Goal: Task Accomplishment & Management: Manage account settings

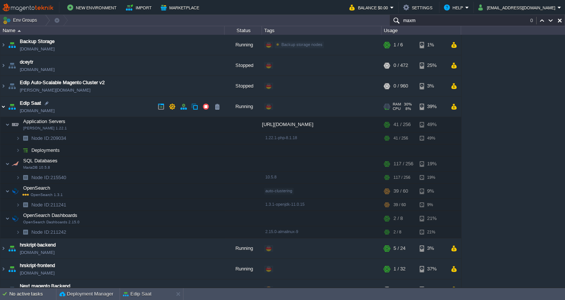
click at [3, 112] on img at bounding box center [3, 106] width 6 height 20
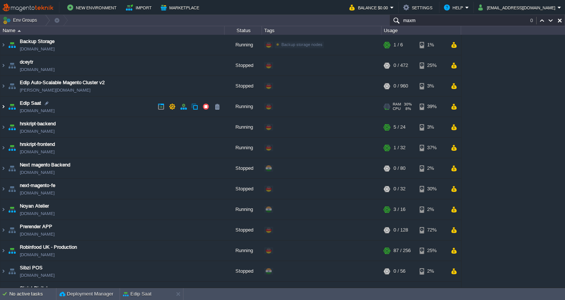
click at [3, 107] on img at bounding box center [3, 106] width 6 height 20
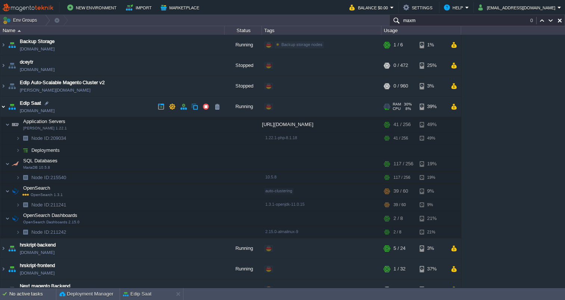
click at [3, 107] on img at bounding box center [3, 106] width 6 height 20
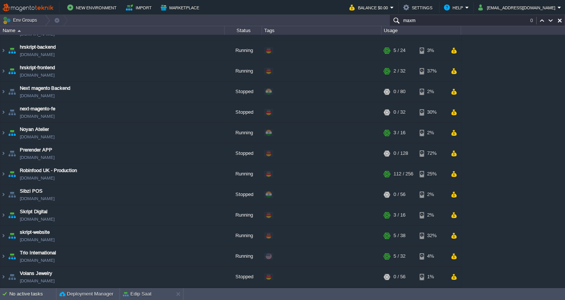
scroll to position [77, 0]
click at [4, 257] on img at bounding box center [3, 256] width 6 height 20
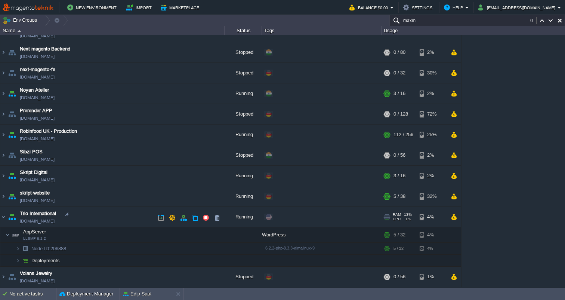
scroll to position [115, 0]
click at [53, 221] on link "[DOMAIN_NAME]" at bounding box center [37, 220] width 35 height 7
click at [47, 223] on link "[DOMAIN_NAME]" at bounding box center [37, 220] width 35 height 7
click at [43, 221] on link "[DOMAIN_NAME]" at bounding box center [37, 220] width 35 height 7
click at [42, 221] on link "[DOMAIN_NAME]" at bounding box center [37, 220] width 35 height 7
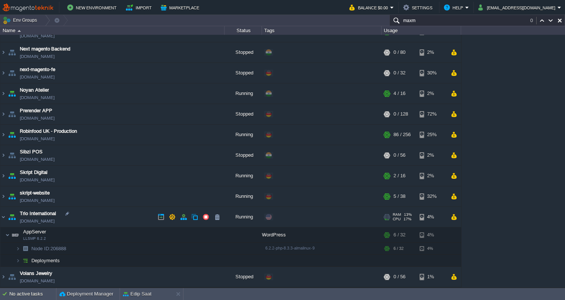
scroll to position [116, 0]
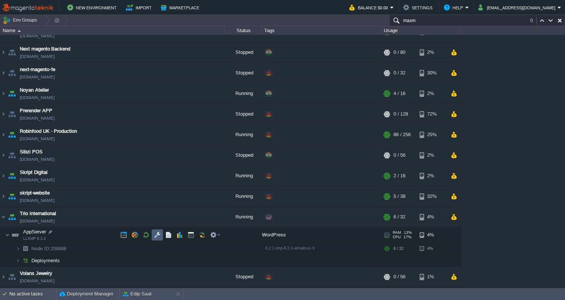
click at [157, 236] on button "button" at bounding box center [157, 234] width 7 height 7
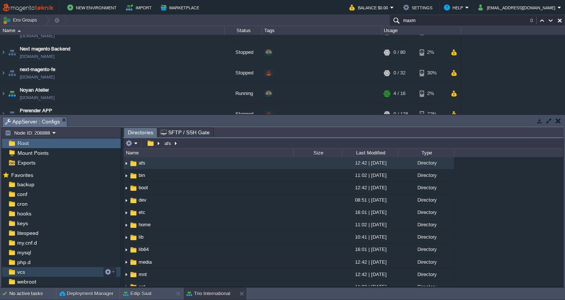
scroll to position [0, 0]
click at [149, 144] on button "button" at bounding box center [150, 143] width 11 height 7
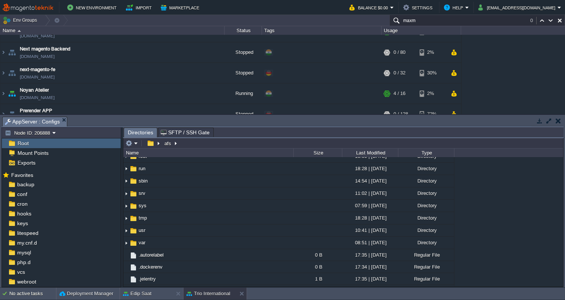
scroll to position [158, 0]
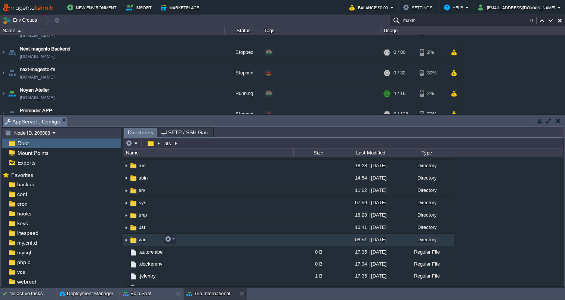
click at [139, 237] on span "var" at bounding box center [141, 239] width 9 height 6
click at [127, 241] on img at bounding box center [126, 240] width 6 height 12
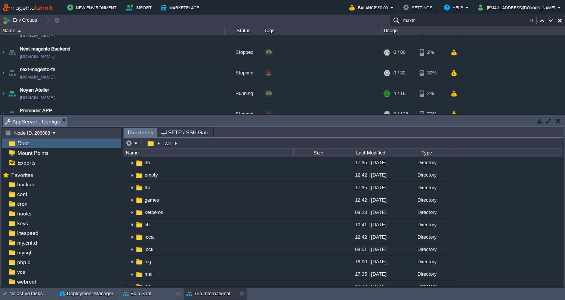
scroll to position [285, 0]
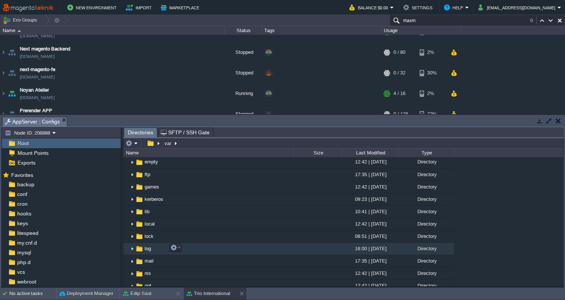
click at [140, 248] on img at bounding box center [139, 248] width 8 height 8
click at [180, 250] on em at bounding box center [175, 247] width 10 height 7
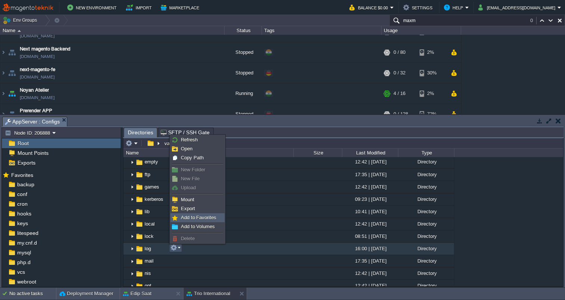
click at [187, 219] on span "Add to Favorites" at bounding box center [198, 217] width 35 height 6
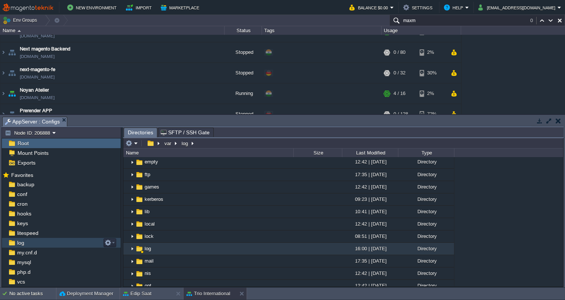
click at [20, 244] on span "log" at bounding box center [21, 242] width 10 height 7
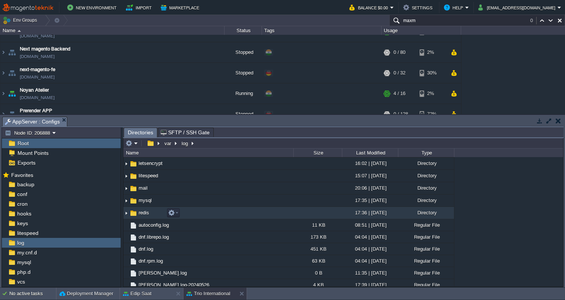
scroll to position [2, 0]
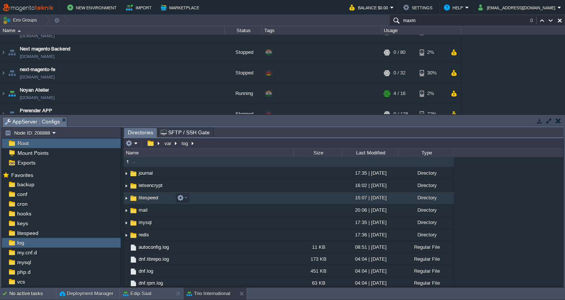
click at [128, 200] on img at bounding box center [126, 198] width 6 height 12
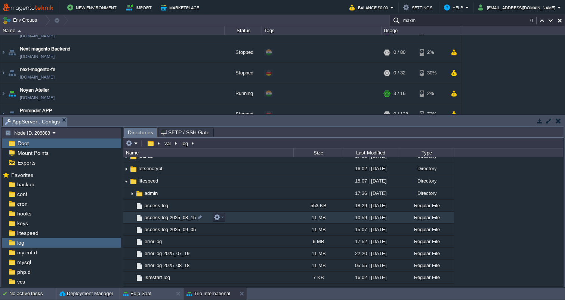
scroll to position [35, 0]
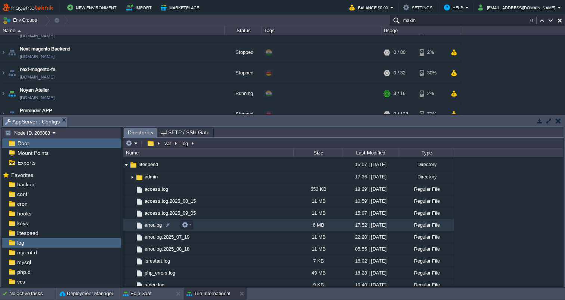
click at [152, 226] on span "error.log" at bounding box center [152, 225] width 19 height 6
click at [154, 225] on span "error.log" at bounding box center [152, 225] width 19 height 6
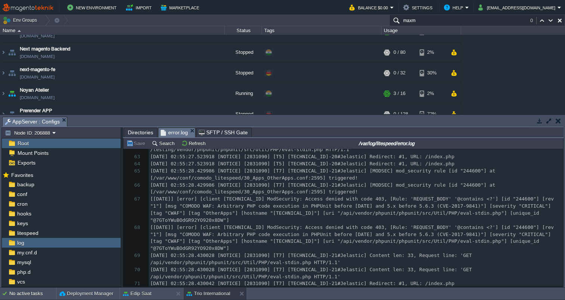
scroll to position [0, 0]
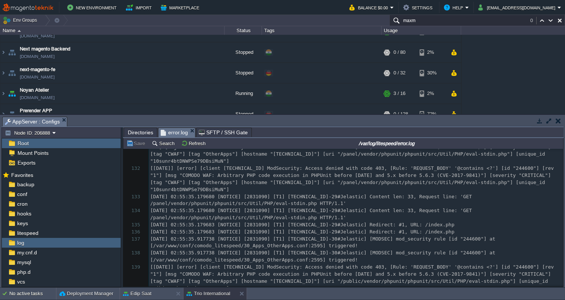
click at [213, 228] on pre "[DATE] 02:55:35.179683 [NOTICE] [2831090] [T1] [TECHNICAL_ID]-29#Jelastic] Redi…" at bounding box center [356, 231] width 414 height 7
type textarea "-"
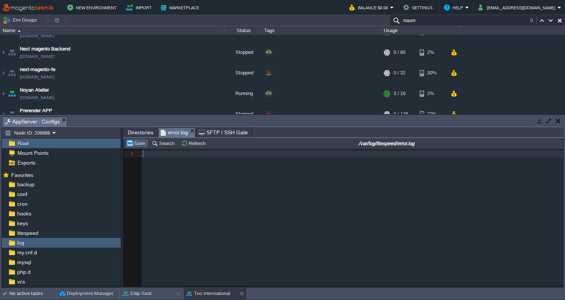
click at [136, 143] on button "Save" at bounding box center [136, 143] width 21 height 7
click at [195, 143] on button "Refresh" at bounding box center [194, 143] width 27 height 7
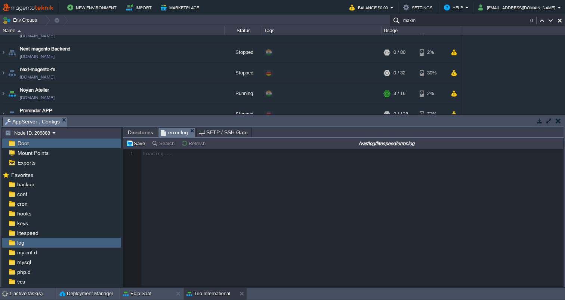
click at [143, 135] on span "Directories" at bounding box center [140, 132] width 25 height 9
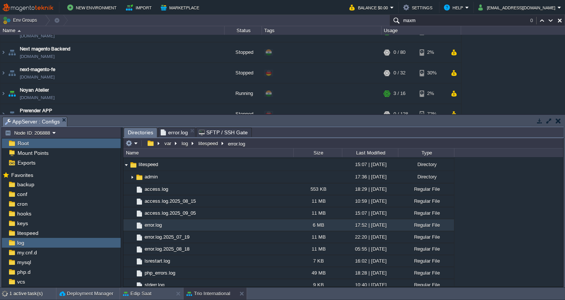
click at [174, 133] on span "error.log" at bounding box center [174, 132] width 27 height 9
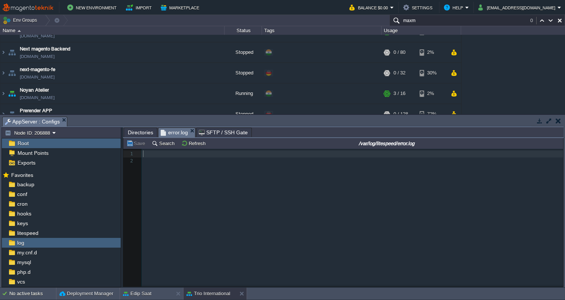
click at [142, 134] on span "Directories" at bounding box center [140, 132] width 25 height 9
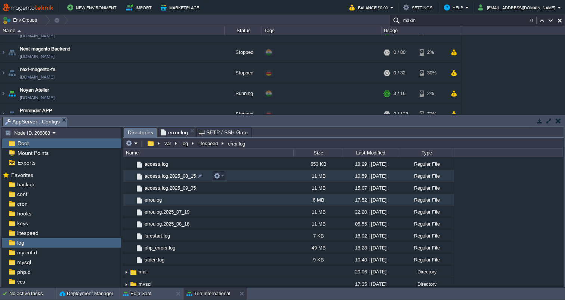
scroll to position [68, 0]
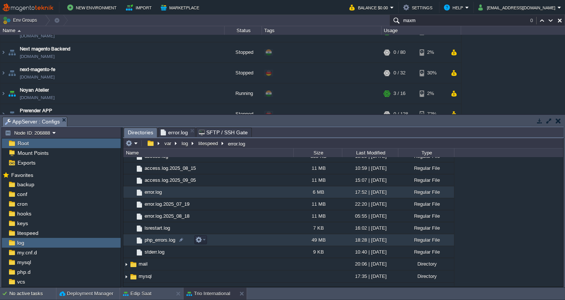
click at [163, 238] on span "php_errors.log" at bounding box center [159, 239] width 33 height 6
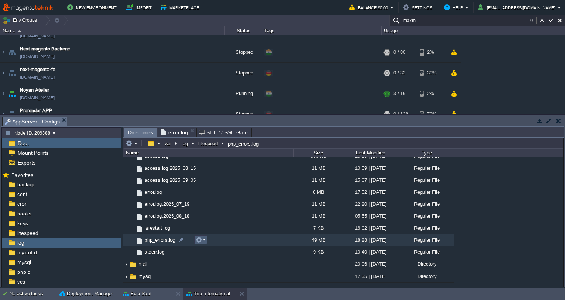
click at [205, 242] on em at bounding box center [200, 239] width 10 height 7
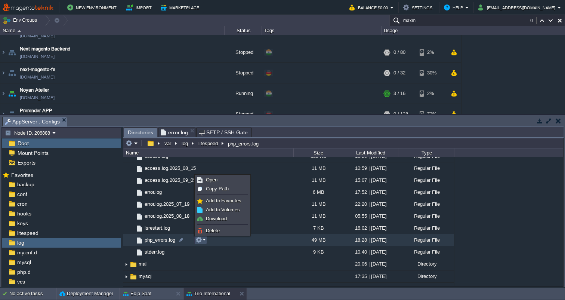
click at [161, 241] on span "php_errors.log" at bounding box center [159, 239] width 33 height 6
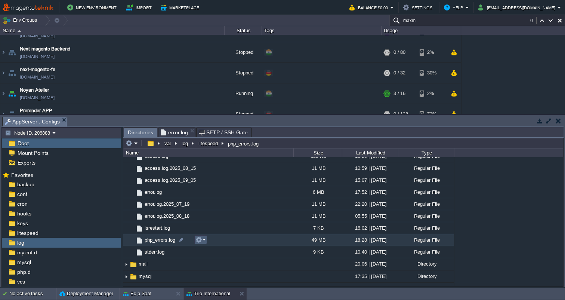
click at [204, 240] on em at bounding box center [200, 239] width 10 height 7
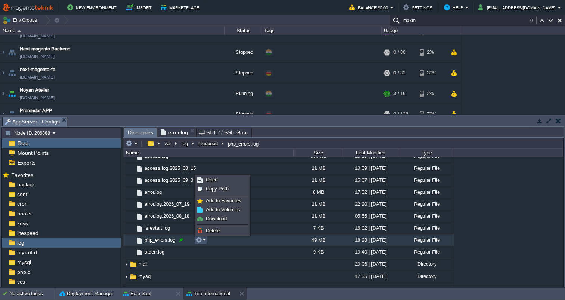
click at [183, 238] on div at bounding box center [181, 239] width 7 height 7
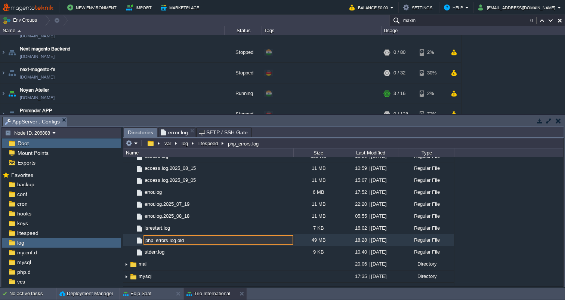
type input "php_errors.log.old"
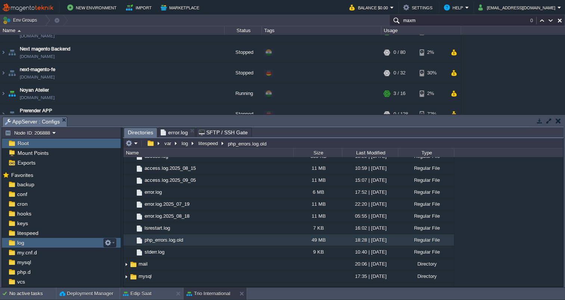
click at [25, 244] on div "log" at bounding box center [61, 243] width 119 height 10
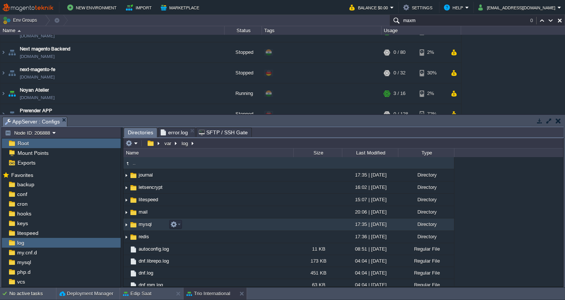
scroll to position [0, 0]
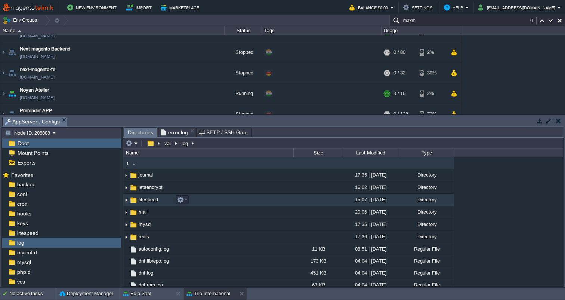
click at [152, 202] on span "litespeed" at bounding box center [148, 199] width 22 height 6
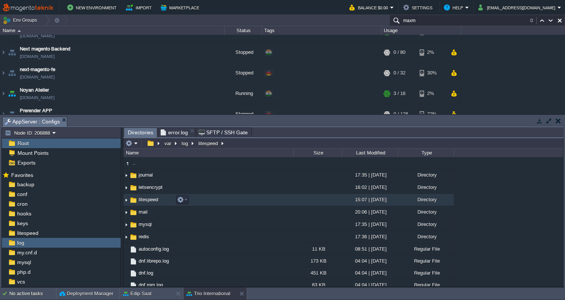
click at [152, 202] on span "litespeed" at bounding box center [148, 199] width 22 height 6
click at [152, 201] on span "litespeed" at bounding box center [148, 199] width 22 height 6
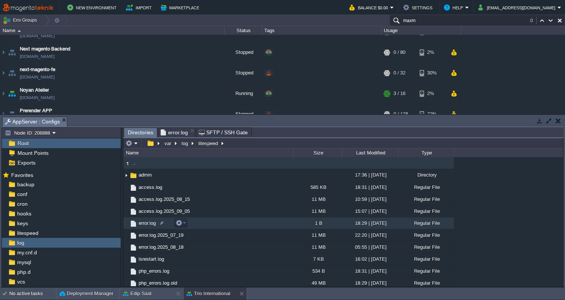
click at [149, 224] on span "error.log" at bounding box center [146, 223] width 19 height 6
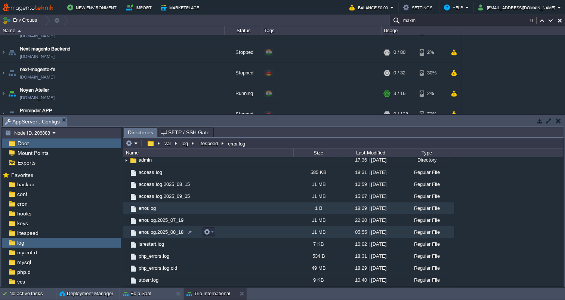
scroll to position [15, 0]
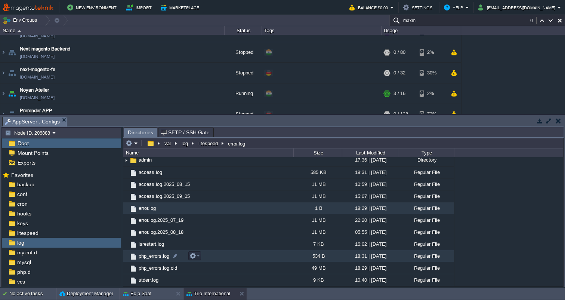
click at [149, 257] on span "php_errors.log" at bounding box center [153, 256] width 33 height 6
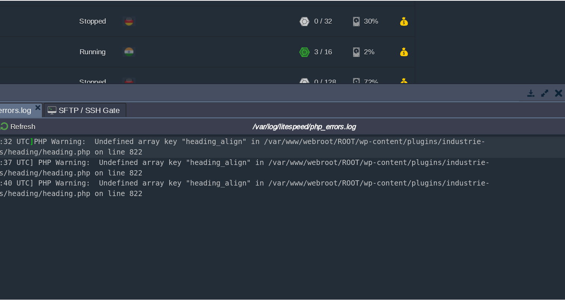
scroll to position [0, 0]
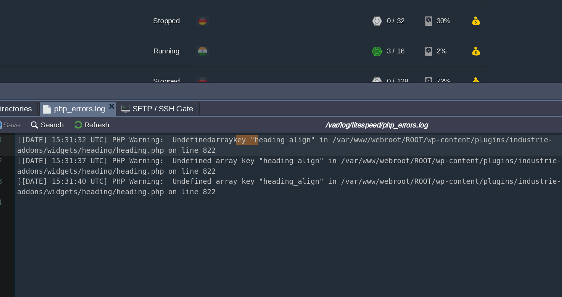
type textarea "[[DATE] 15:31:32 UTC] PHP Warning: Undefined array key "heading_align" in /var/…"
click at [145, 150] on div "x 1 [[DATE] 15:31:32 UTC] PHP Warning: Undefined array key "heading_align" in /…" at bounding box center [354, 174] width 424 height 49
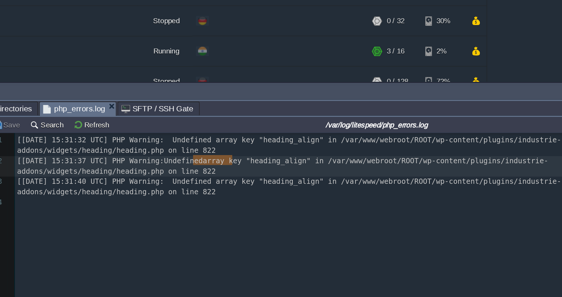
type textarea "[[DATE] 15:31:37 UTC] PHP Warning: Undefined array key "heading_align" in /var/…"
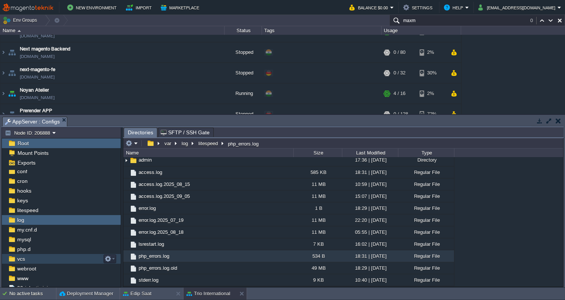
scroll to position [26, 0]
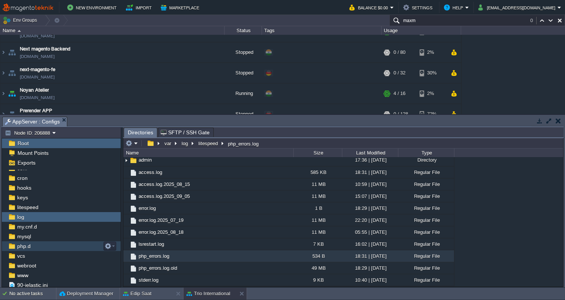
click at [28, 247] on span "php.d" at bounding box center [24, 245] width 16 height 7
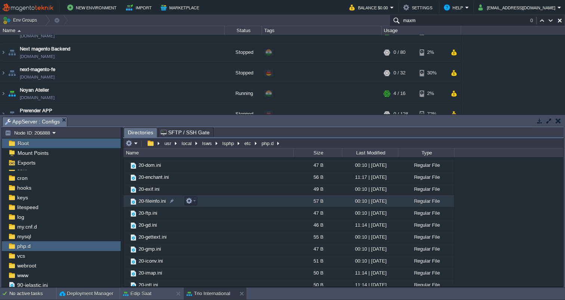
scroll to position [95, 0]
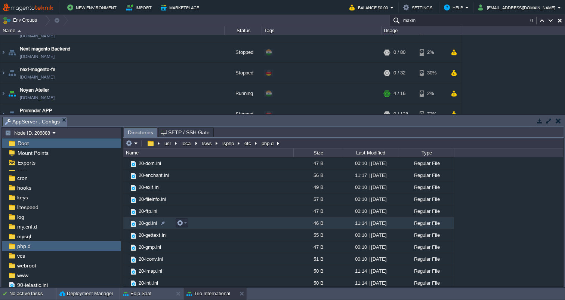
click at [148, 225] on span "20-gd.ini" at bounding box center [147, 223] width 21 height 6
click at [148, 224] on span "20-gd.ini" at bounding box center [147, 223] width 21 height 6
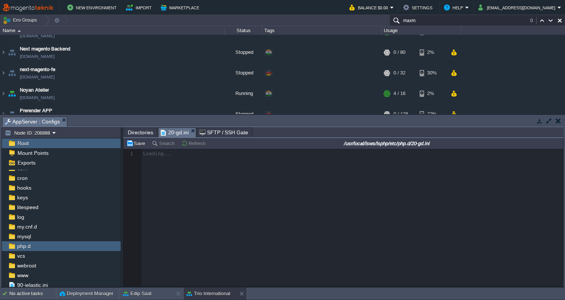
scroll to position [3, 0]
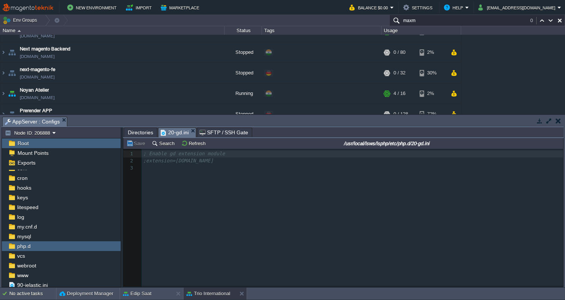
click at [154, 155] on span "; Enable gd extension module" at bounding box center [184, 154] width 82 height 6
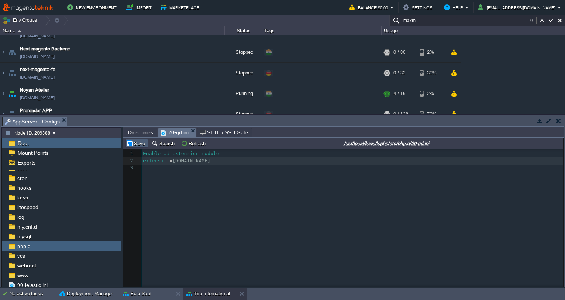
click at [135, 142] on button "Save" at bounding box center [136, 143] width 21 height 7
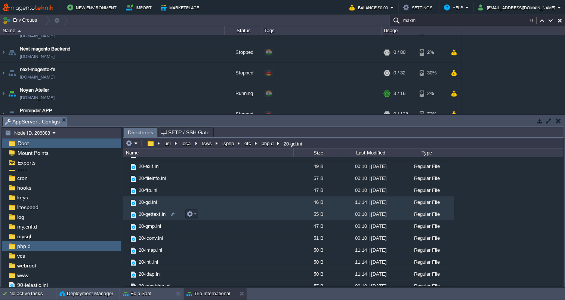
scroll to position [118, 0]
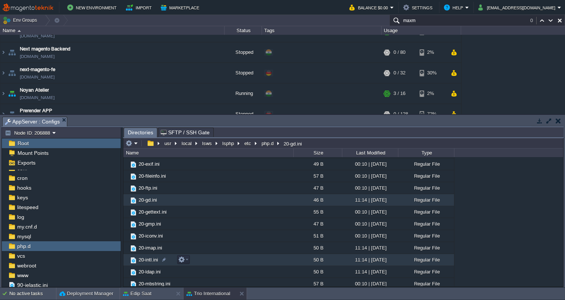
click at [148, 260] on span "20-intl.ini" at bounding box center [148, 259] width 22 height 6
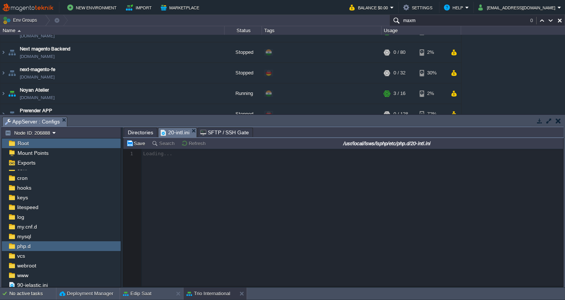
scroll to position [3, 0]
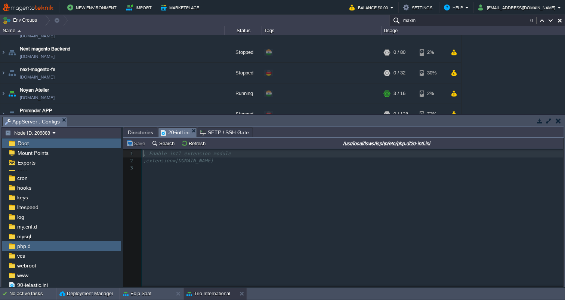
click at [150, 155] on div "3 1 ; Enable intl extension module 2 ;extension=[DOMAIN_NAME] 3 ​" at bounding box center [354, 160] width 424 height 21
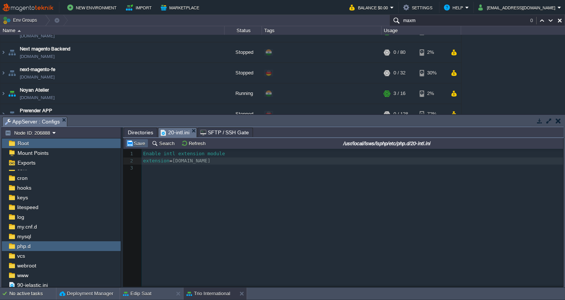
click at [137, 148] on td "Save" at bounding box center [136, 143] width 23 height 9
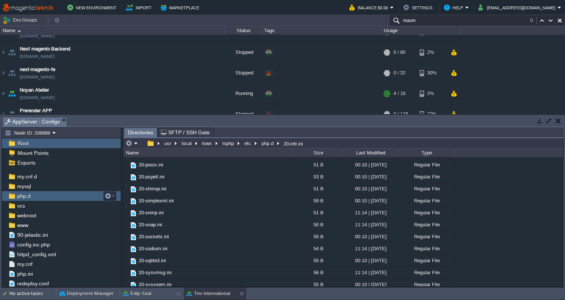
scroll to position [76, 0]
click at [22, 273] on span "php.ini" at bounding box center [25, 273] width 18 height 7
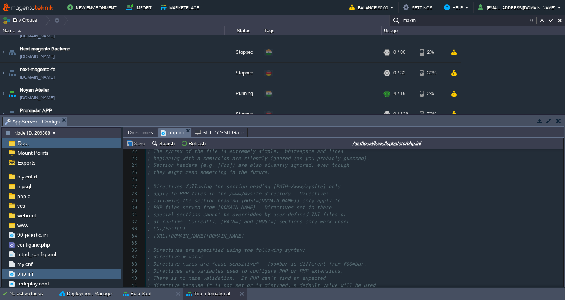
scroll to position [155, 0]
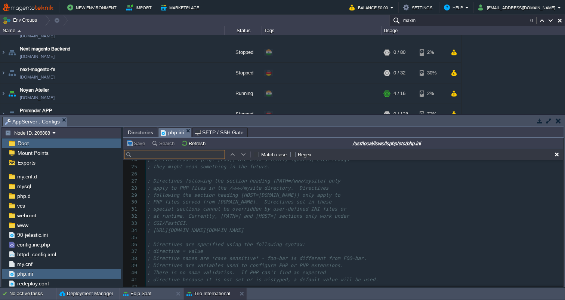
click at [202, 234] on pre "​" at bounding box center [354, 237] width 417 height 7
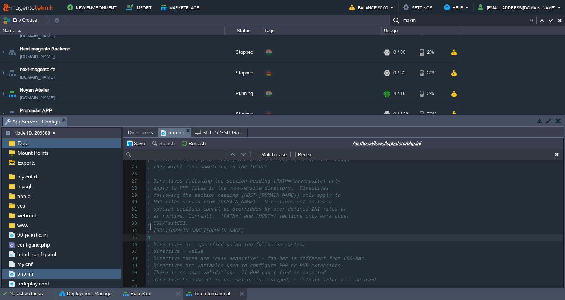
type textarea "gd"
click at [152, 158] on input "text" at bounding box center [174, 154] width 101 height 9
type input "f"
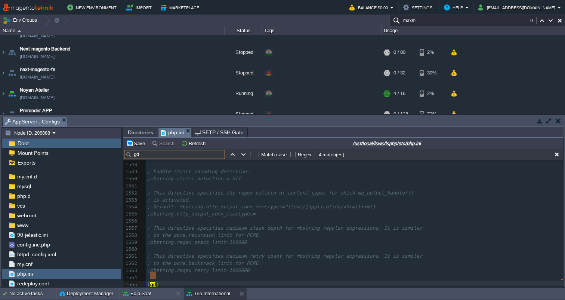
scroll to position [10421, 0]
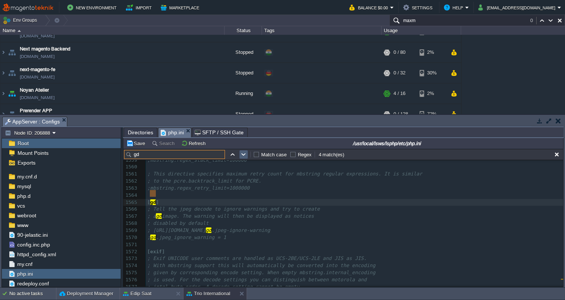
type input "gd"
click at [244, 159] on td at bounding box center [243, 154] width 9 height 9
type textarea "gd"
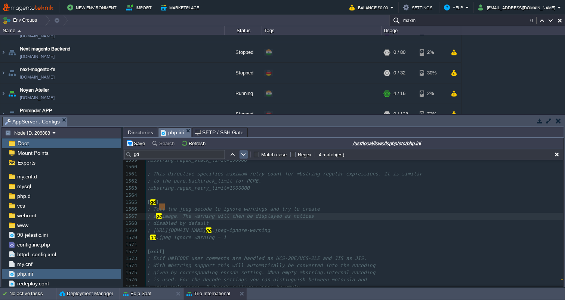
click at [244, 159] on td at bounding box center [243, 154] width 9 height 9
click at [243, 156] on button "button" at bounding box center [243, 154] width 7 height 7
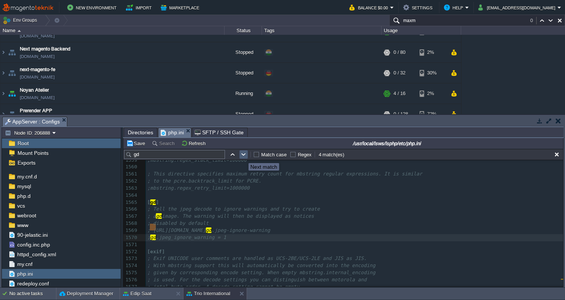
click at [243, 156] on button "button" at bounding box center [243, 154] width 7 height 7
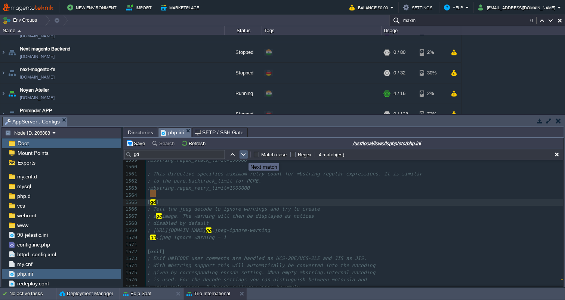
click at [243, 156] on button "button" at bounding box center [243, 154] width 7 height 7
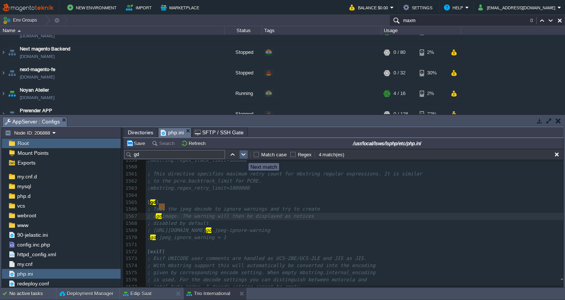
click at [243, 156] on button "button" at bounding box center [243, 154] width 7 height 7
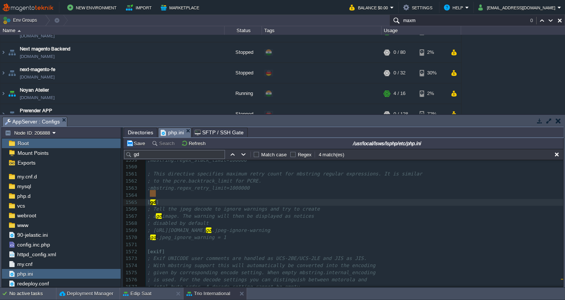
click at [151, 152] on input "gd" at bounding box center [174, 154] width 101 height 9
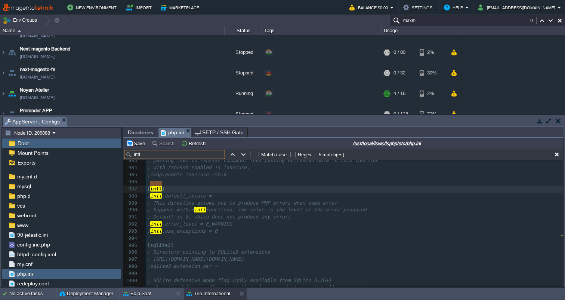
type input "inal"
drag, startPoint x: 151, startPoint y: 152, endPoint x: 244, endPoint y: 155, distance: 93.1
click at [244, 155] on button "button" at bounding box center [243, 154] width 7 height 7
type textarea "inal"
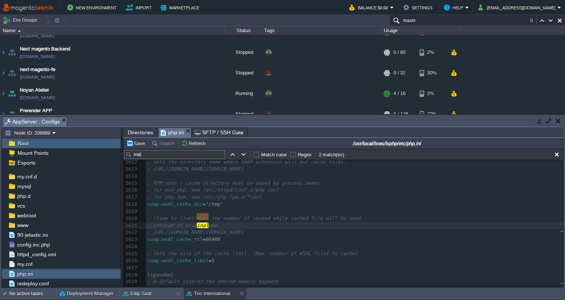
click at [151, 156] on input "inal" at bounding box center [174, 154] width 101 height 9
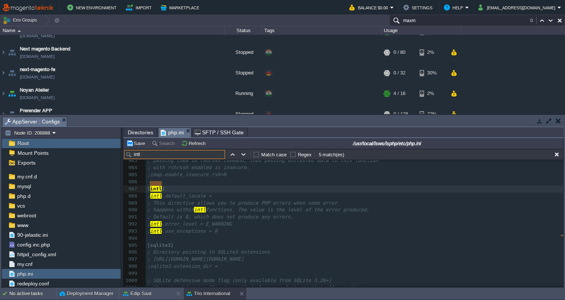
type input "intl"
click at [245, 207] on span "functions. The value is the level of the error produced." at bounding box center [288, 210] width 164 height 6
click at [242, 155] on button "button" at bounding box center [243, 154] width 7 height 7
type textarea "intl"
click at [242, 155] on button "button" at bounding box center [243, 154] width 7 height 7
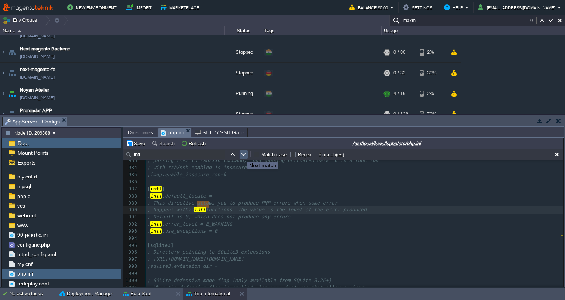
click at [242, 155] on button "button" at bounding box center [243, 154] width 7 height 7
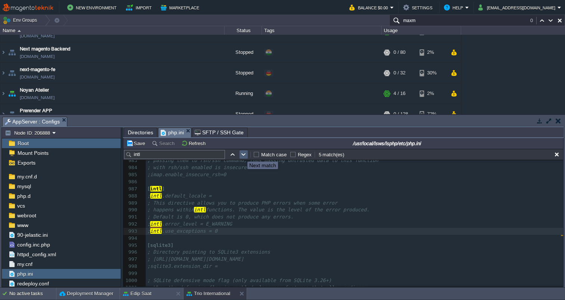
click at [242, 155] on button "button" at bounding box center [243, 154] width 7 height 7
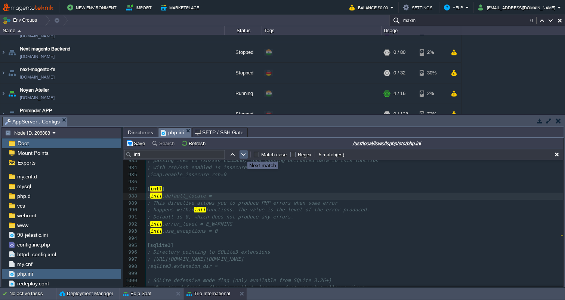
click at [242, 155] on button "button" at bounding box center [243, 154] width 7 height 7
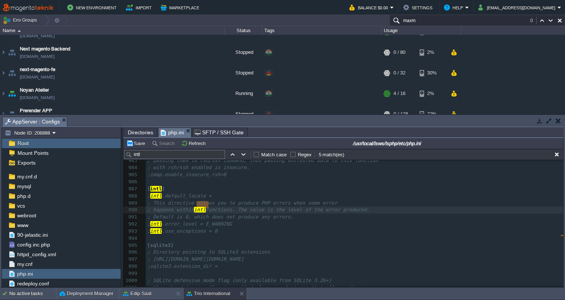
click at [168, 155] on input "intl" at bounding box center [174, 154] width 101 height 9
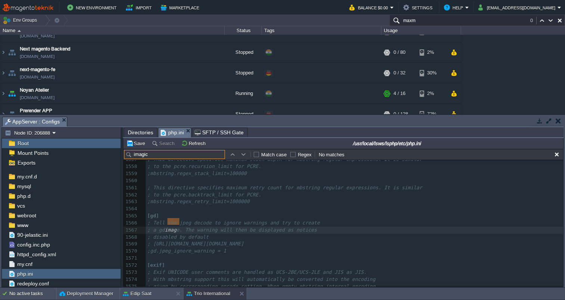
click at [242, 155] on button "button" at bounding box center [243, 154] width 7 height 7
click at [233, 155] on button "button" at bounding box center [232, 154] width 7 height 7
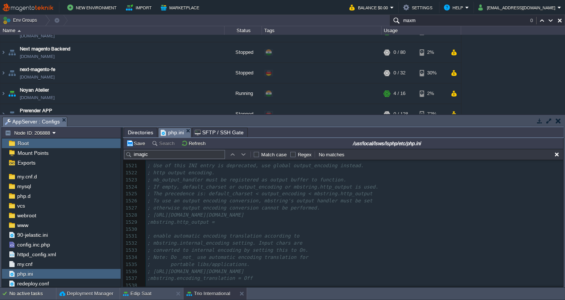
click at [162, 157] on input "imagic" at bounding box center [174, 154] width 101 height 9
type input "memory_l"
type textarea "128M"
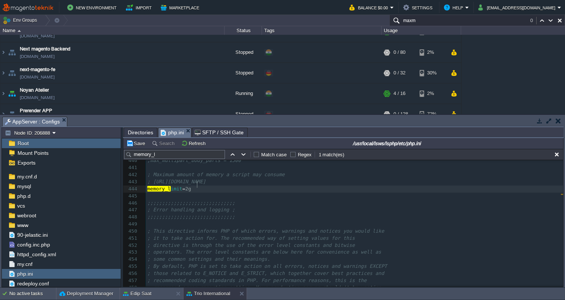
type textarea "2gb"
type textarea "3"
type textarea "2H"
type textarea "G"
click at [209, 192] on pre "​" at bounding box center [354, 195] width 417 height 7
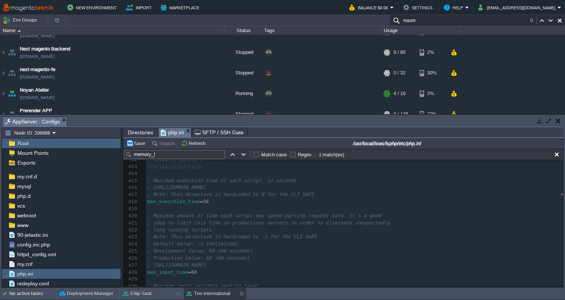
click at [215, 200] on div "x 406 ; threat in any way, but it makes it possible to determine whether you us…" at bounding box center [354, 269] width 417 height 310
type textarea "69"
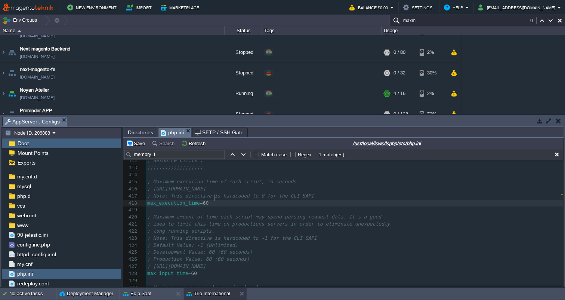
type textarea "00"
click at [204, 268] on div "x 402 ;;;;;;;;;;;;;;;;; 403 ​ 404 ; Decides whether PHP may expose the fact tha…" at bounding box center [354, 256] width 417 height 338
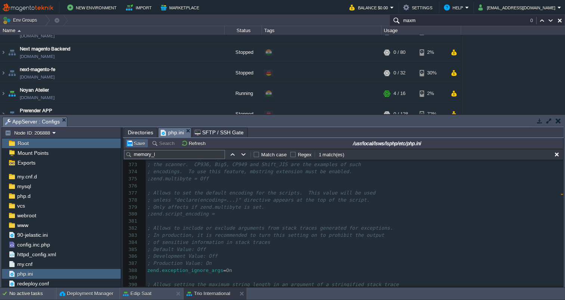
type textarea "300"
click at [134, 144] on button "Save" at bounding box center [136, 143] width 21 height 7
click at [540, 120] on button "button" at bounding box center [539, 120] width 7 height 7
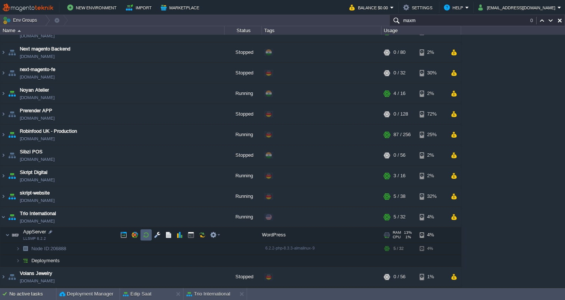
click at [149, 237] on button "button" at bounding box center [146, 234] width 7 height 7
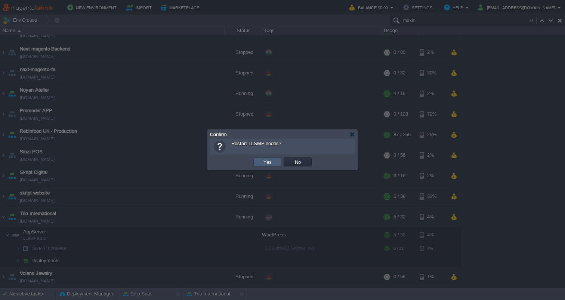
click at [269, 164] on button "Yes" at bounding box center [267, 161] width 13 height 7
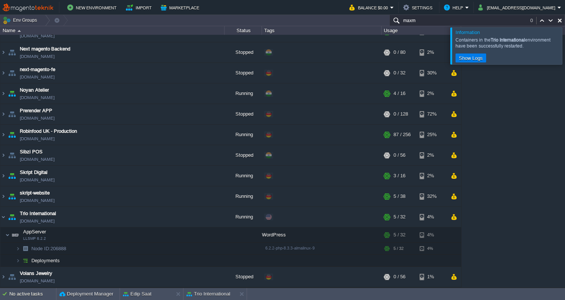
click at [564, 43] on div at bounding box center [574, 45] width 0 height 37
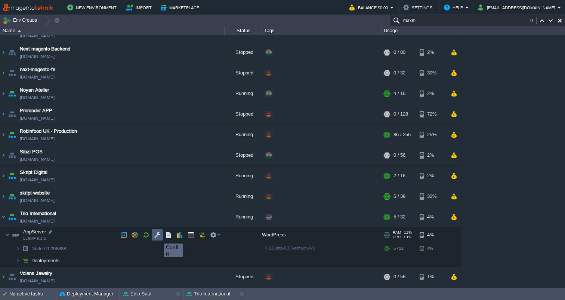
click at [158, 236] on button "button" at bounding box center [157, 234] width 7 height 7
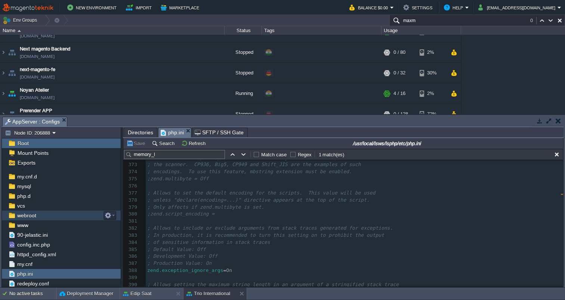
scroll to position [76, 0]
click at [28, 227] on span "www" at bounding box center [23, 225] width 14 height 7
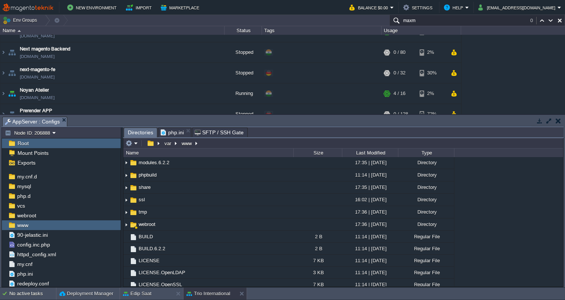
scroll to position [186, 0]
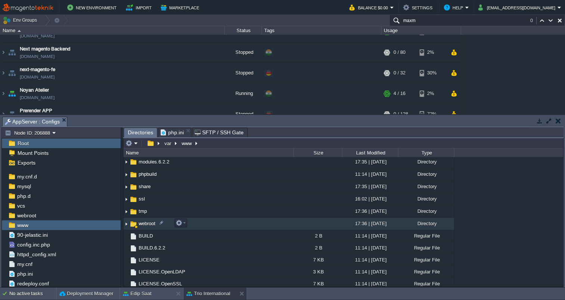
click at [143, 223] on span "webroot" at bounding box center [146, 223] width 19 height 6
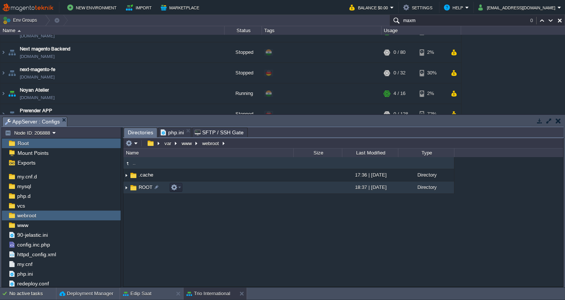
click at [145, 187] on span "ROOT" at bounding box center [145, 187] width 16 height 6
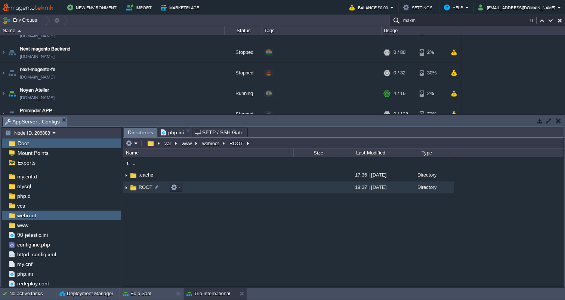
click at [145, 187] on span "ROOT" at bounding box center [145, 187] width 16 height 6
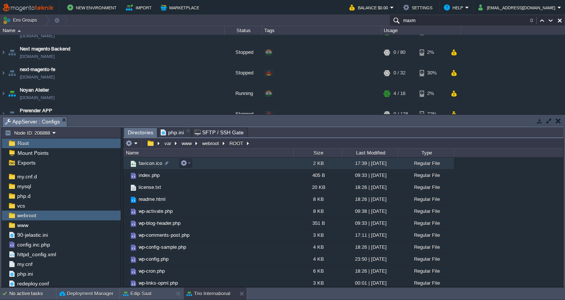
scroll to position [78, 0]
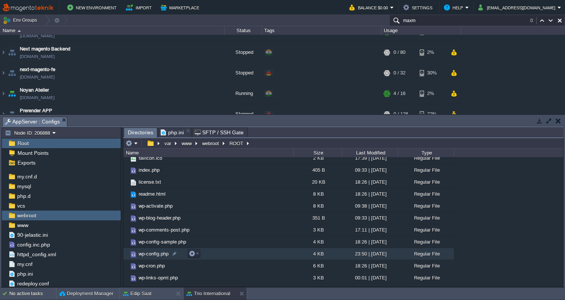
click at [151, 255] on span "wp-config.php" at bounding box center [153, 253] width 32 height 6
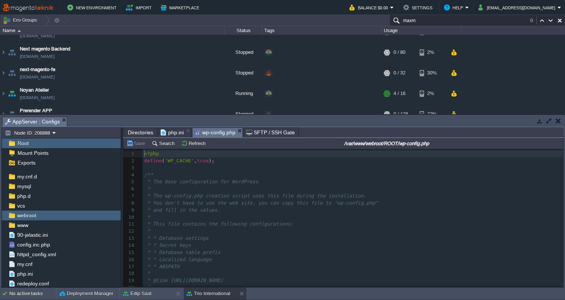
scroll to position [3, 0]
click at [165, 144] on button "Search" at bounding box center [164, 143] width 25 height 7
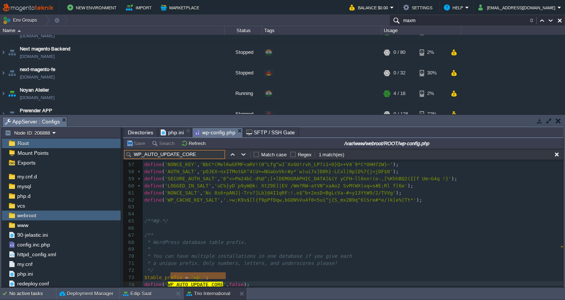
scroll to position [413, 0]
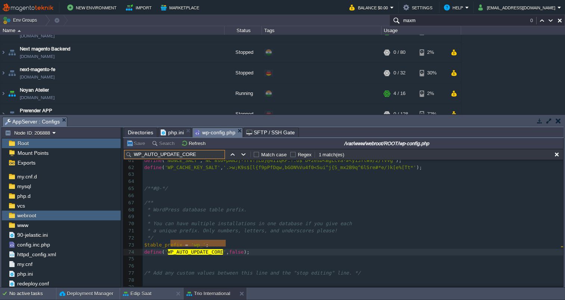
type input "WP_AUTO_UPDATE_CORE"
type textarea "true"
click at [137, 146] on button "Save" at bounding box center [136, 143] width 21 height 7
